Goal: Task Accomplishment & Management: Use online tool/utility

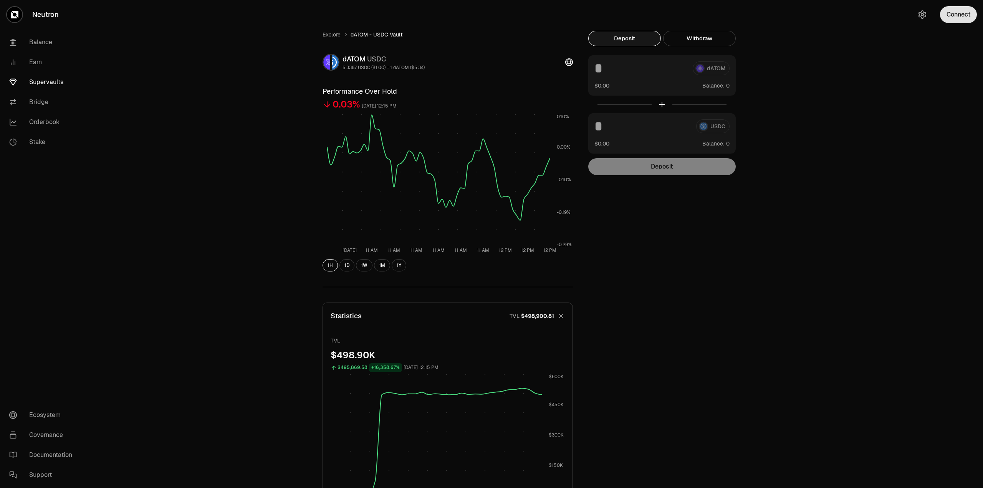
click at [958, 18] on button "Connect" at bounding box center [958, 14] width 37 height 17
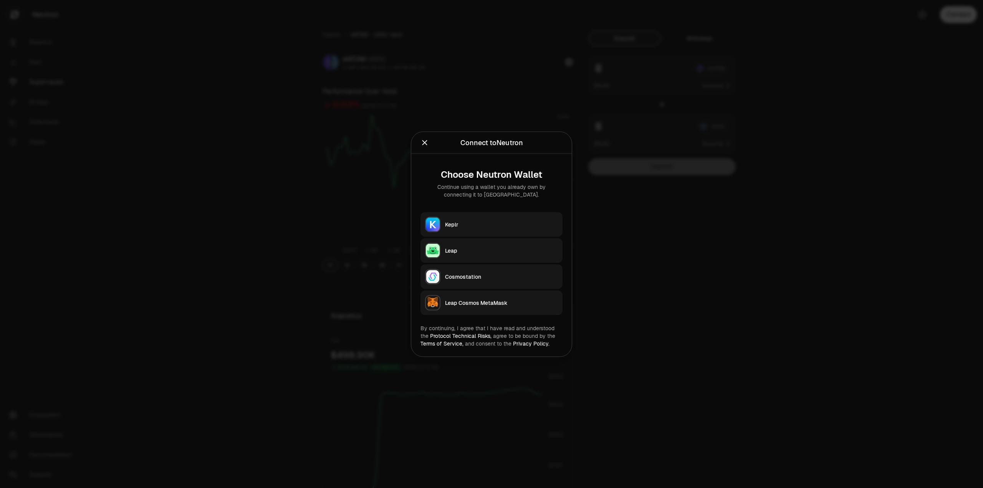
click at [469, 235] on button "Keplr" at bounding box center [491, 224] width 142 height 25
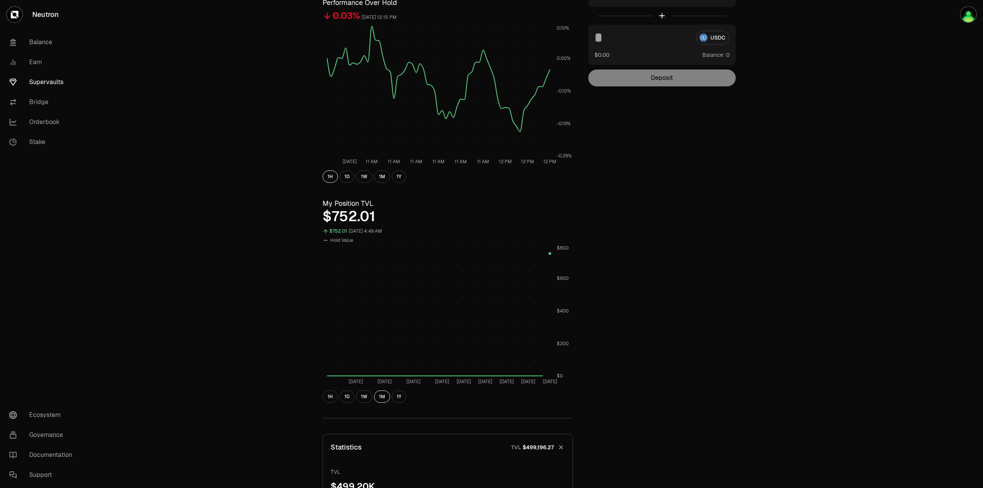
scroll to position [77, 0]
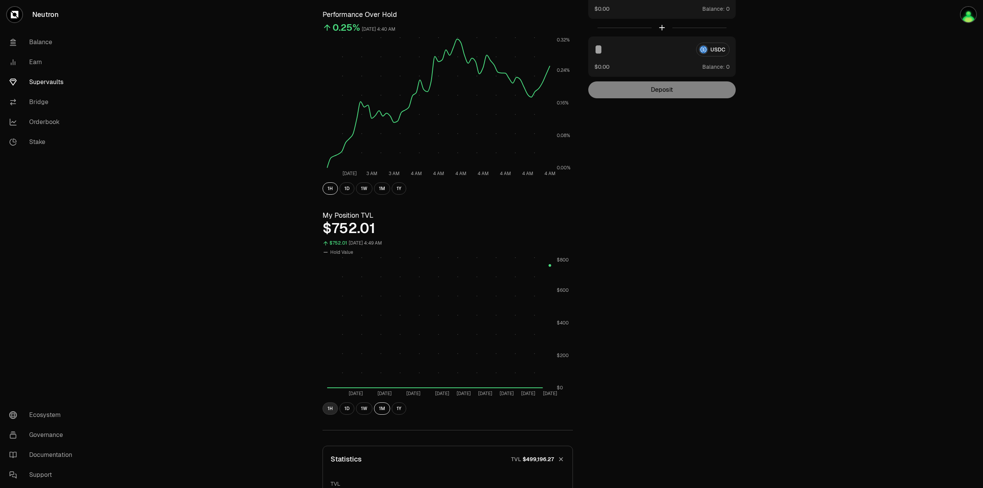
click at [333, 406] on button "1H" at bounding box center [330, 408] width 15 height 12
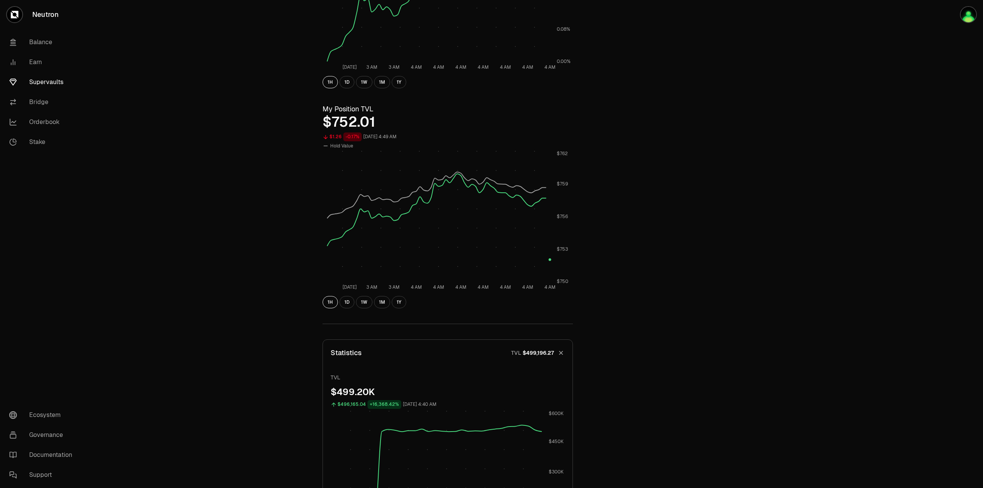
scroll to position [27, 0]
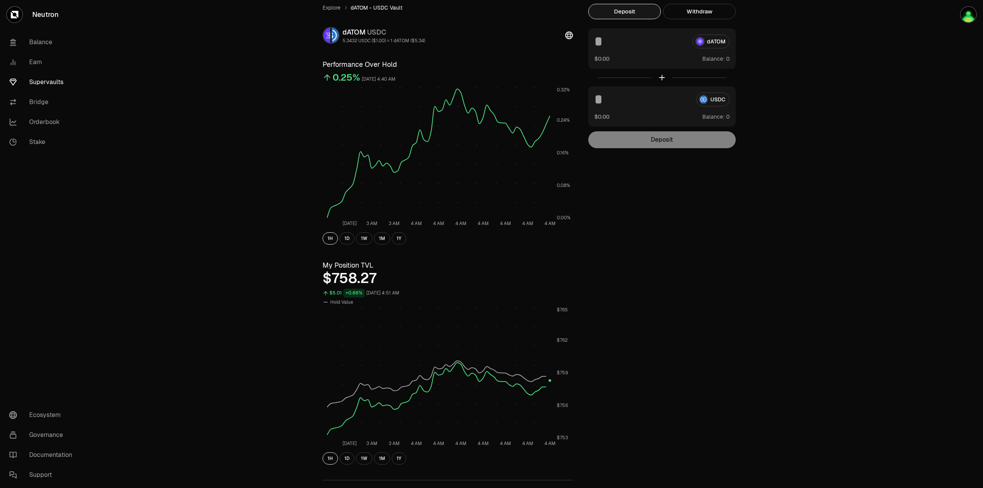
click at [34, 81] on link "Supervaults" at bounding box center [43, 82] width 80 height 20
